Goal: Navigation & Orientation: Go to known website

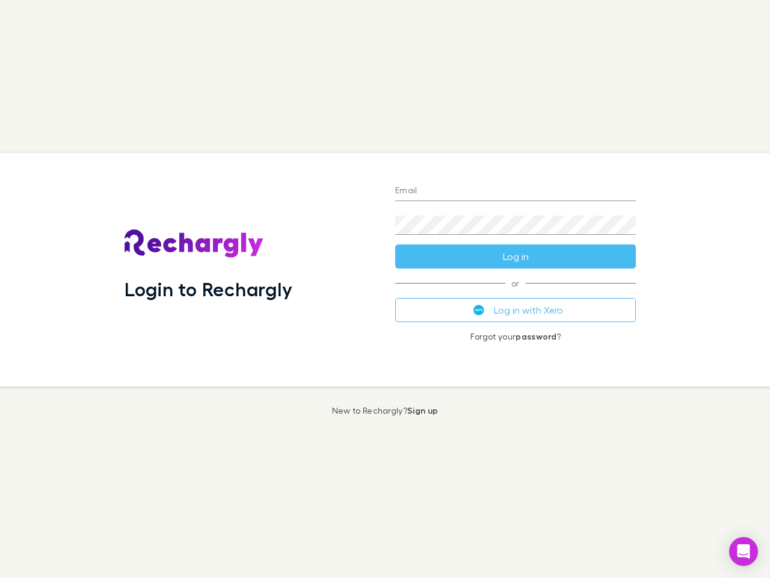
click at [385, 289] on div "Login to Rechargly" at bounding box center [250, 269] width 271 height 233
click at [516, 191] on input "Email" at bounding box center [515, 191] width 241 height 19
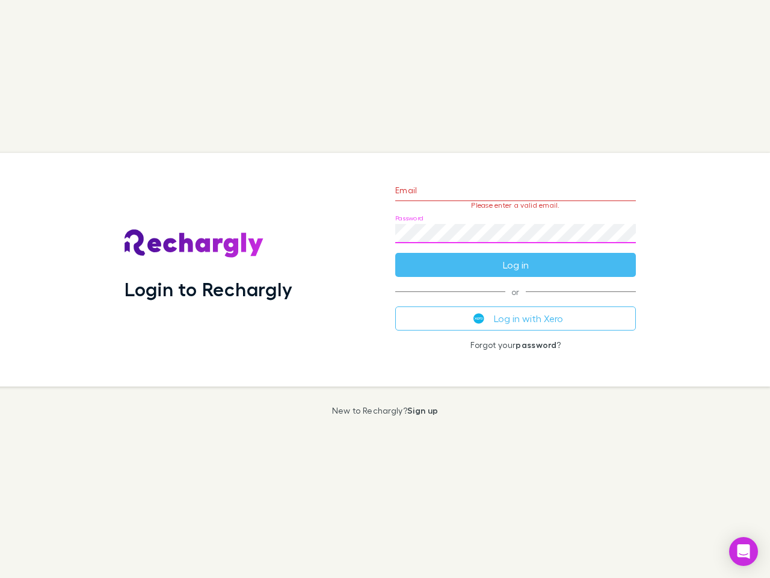
click at [516, 256] on form "Email Please enter a valid email. Password Log in" at bounding box center [515, 224] width 241 height 105
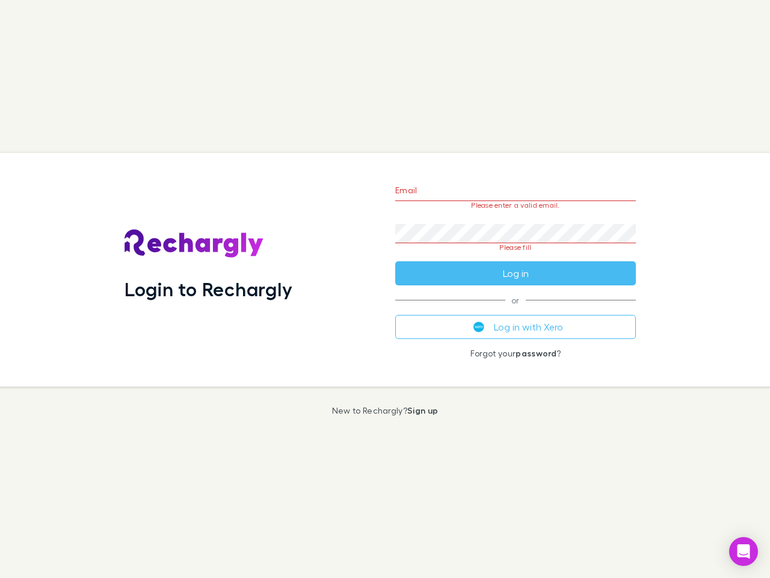
click at [516, 310] on div "Email Please enter a valid email. Password Please fill Log in or Log in with Xe…" at bounding box center [516, 269] width 260 height 233
click at [744, 551] on icon "Open Intercom Messenger" at bounding box center [744, 551] width 13 height 14
